Goal: Information Seeking & Learning: Learn about a topic

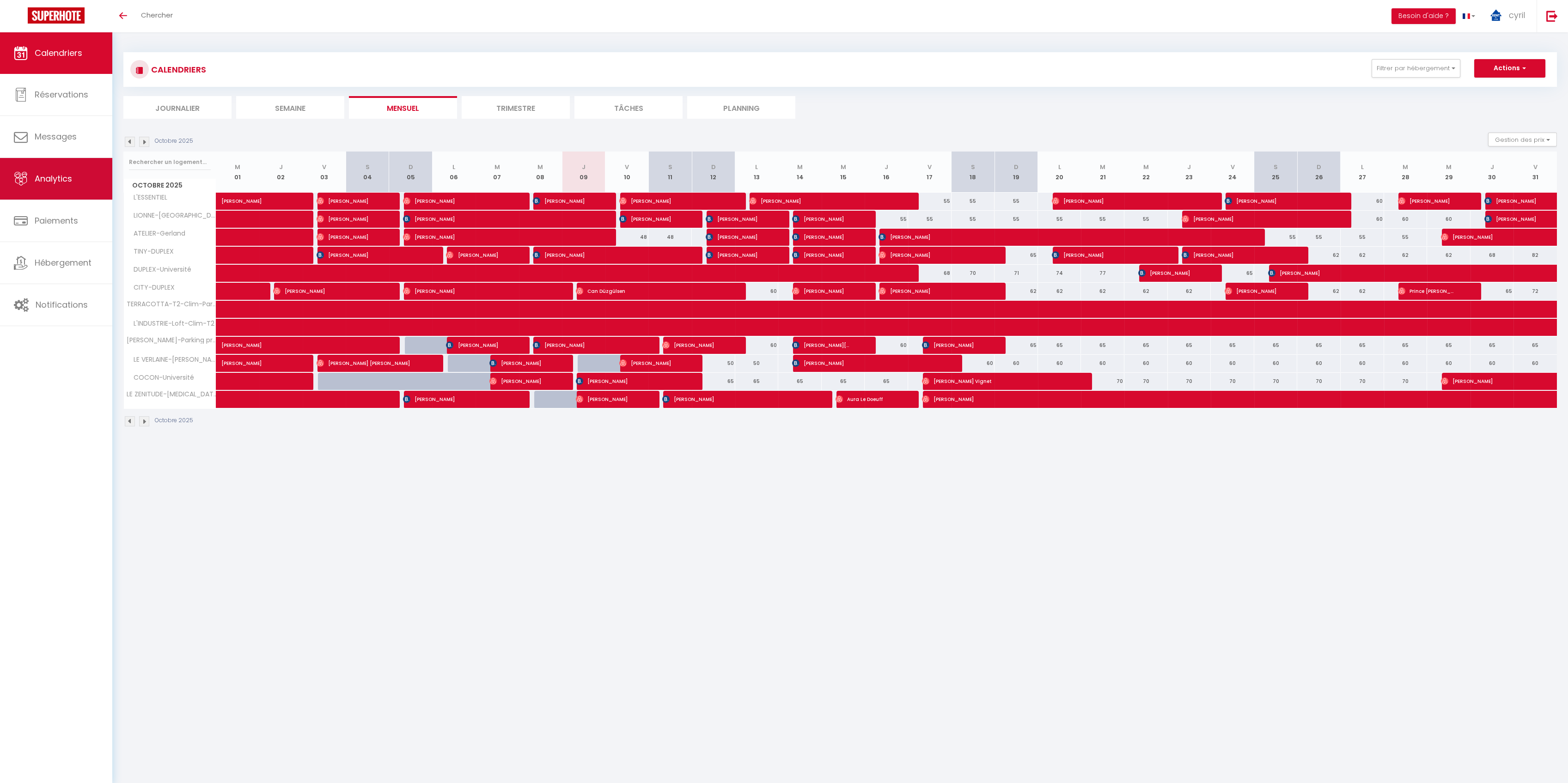
click at [66, 172] on link "Analytics" at bounding box center [56, 179] width 112 height 41
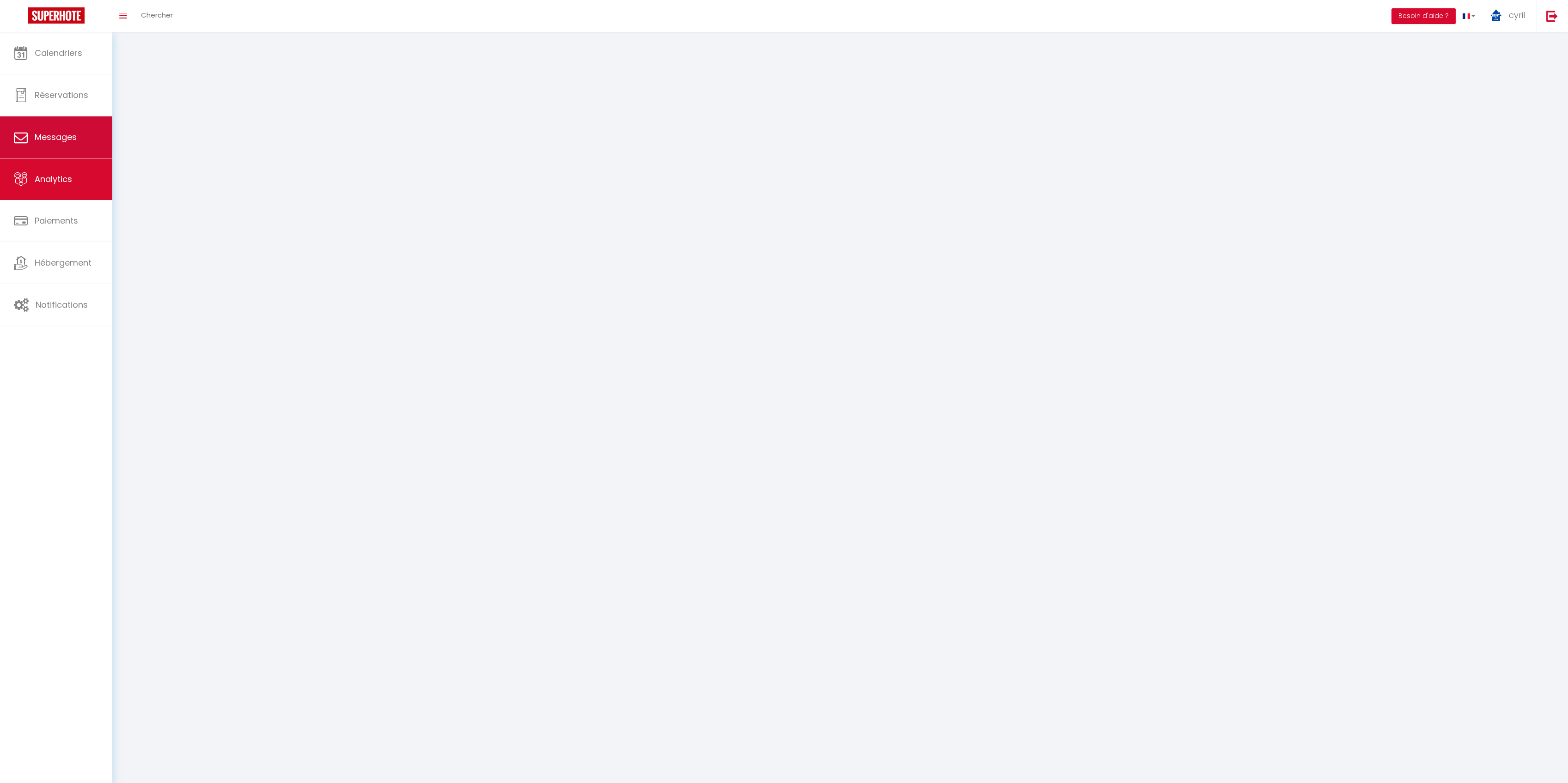
select select "2025"
select select "10"
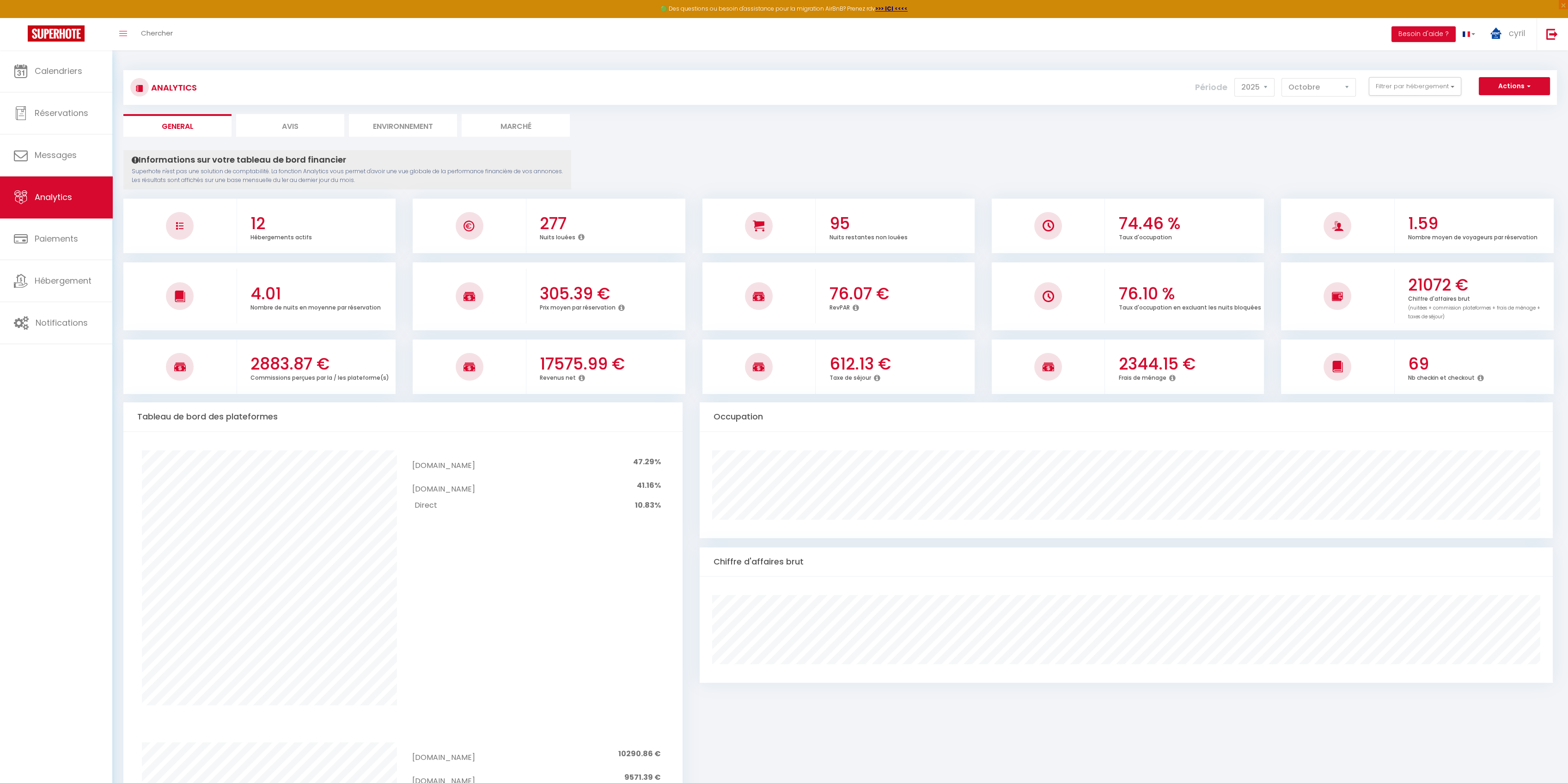
click at [294, 119] on li "Avis" at bounding box center [290, 125] width 108 height 22
select select "2025"
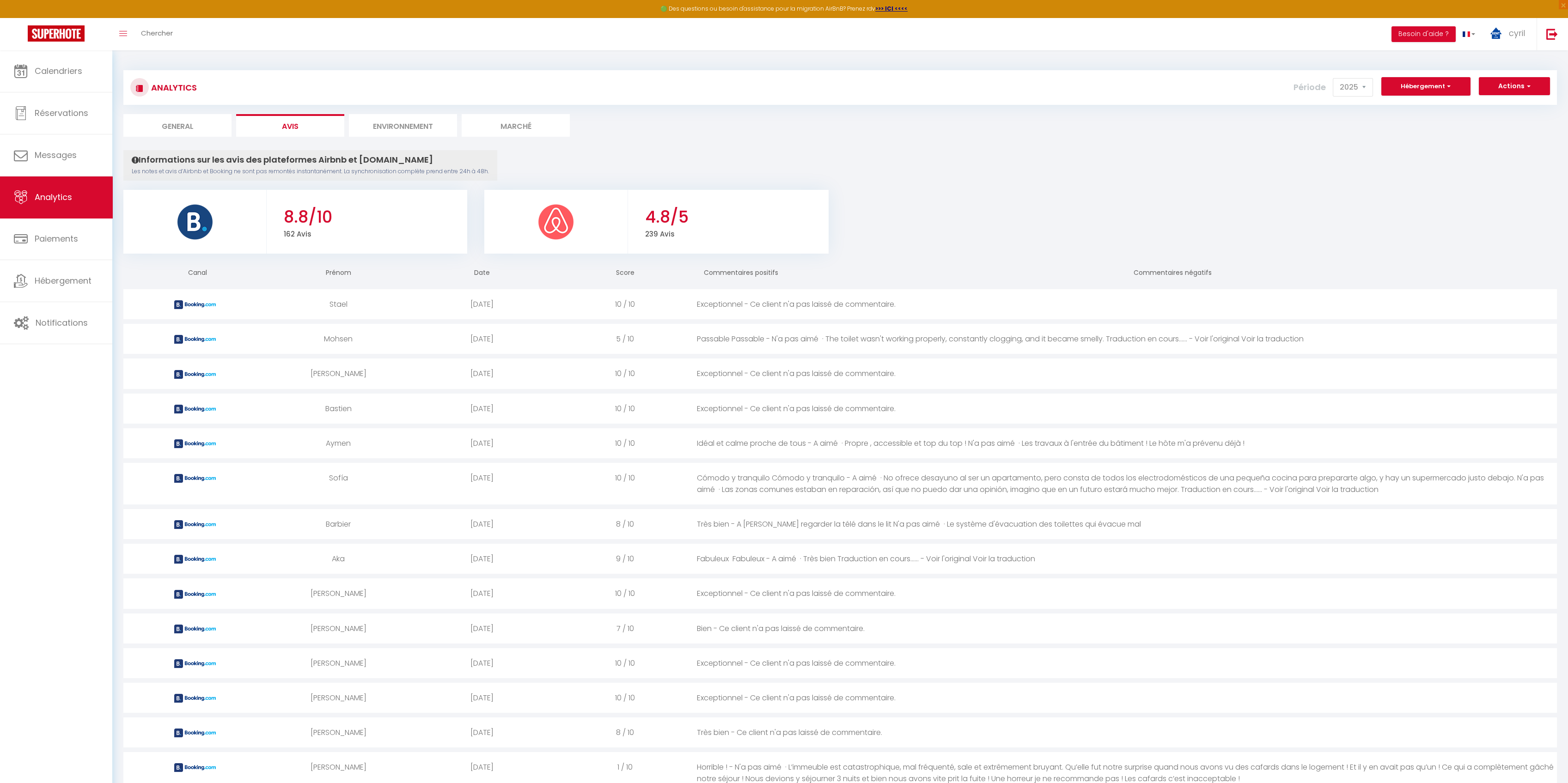
click at [174, 123] on li "General" at bounding box center [177, 125] width 108 height 22
select select "2025"
select select "10"
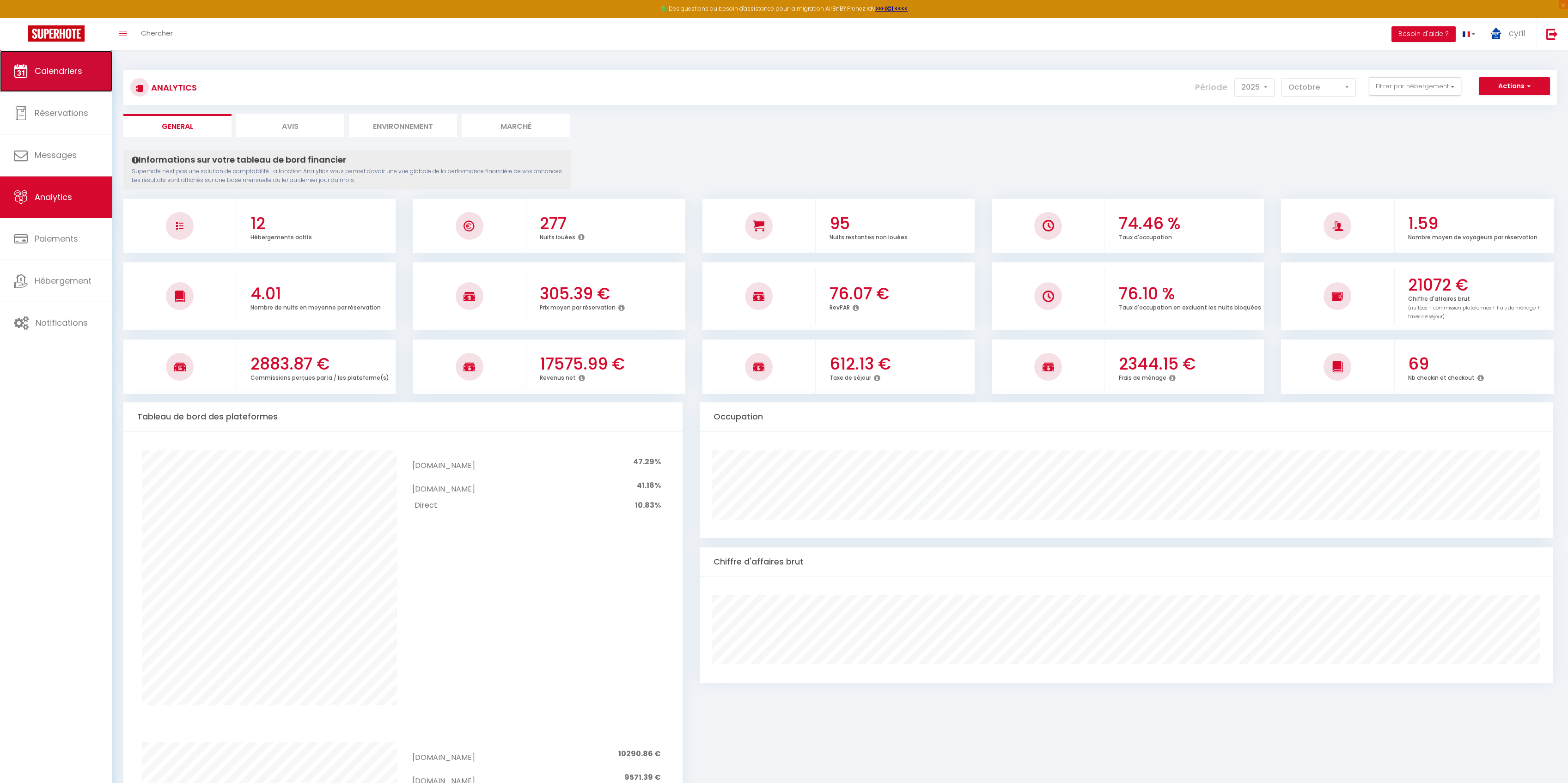
click at [55, 78] on link "Calendriers" at bounding box center [56, 71] width 112 height 41
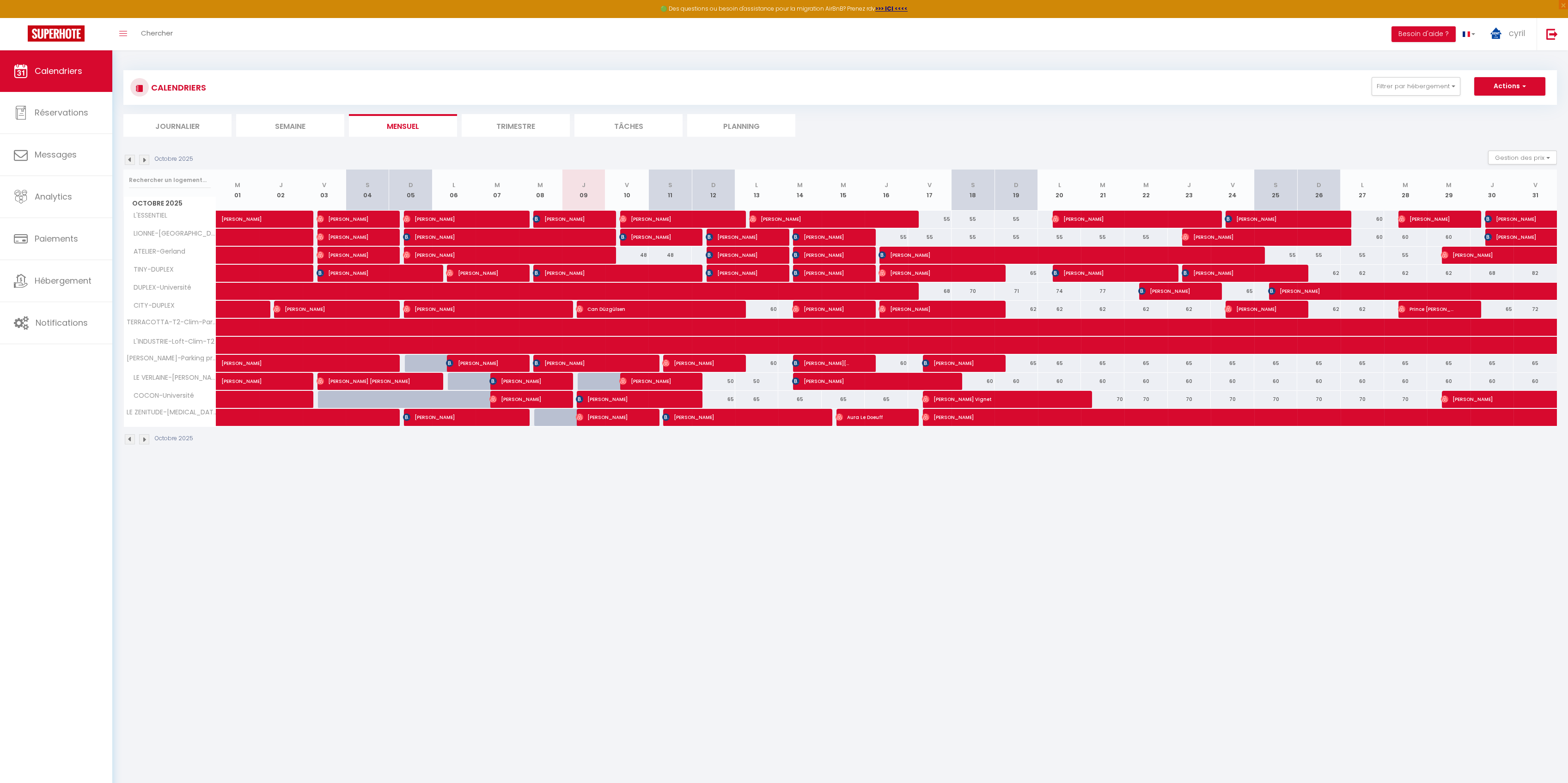
click at [516, 116] on li "Trimestre" at bounding box center [515, 125] width 108 height 22
